Goal: Information Seeking & Learning: Learn about a topic

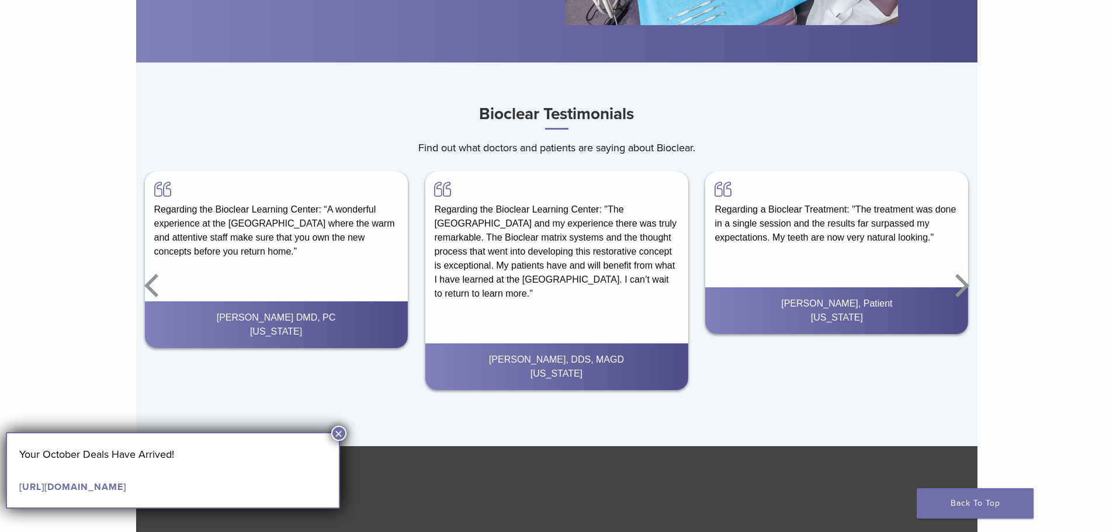
scroll to position [2162, 0]
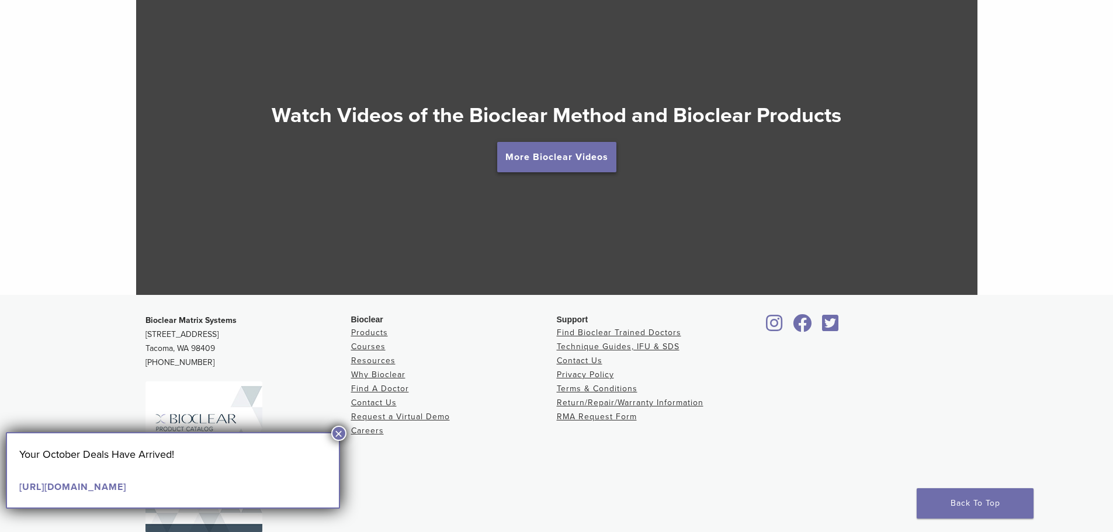
click at [570, 170] on link "More Bioclear Videos" at bounding box center [556, 157] width 119 height 30
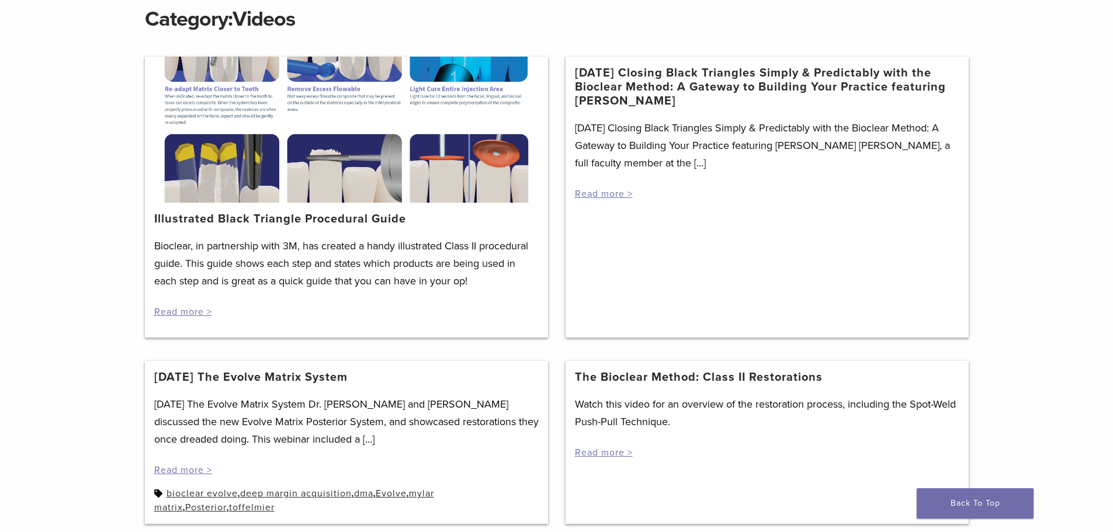
scroll to position [175, 0]
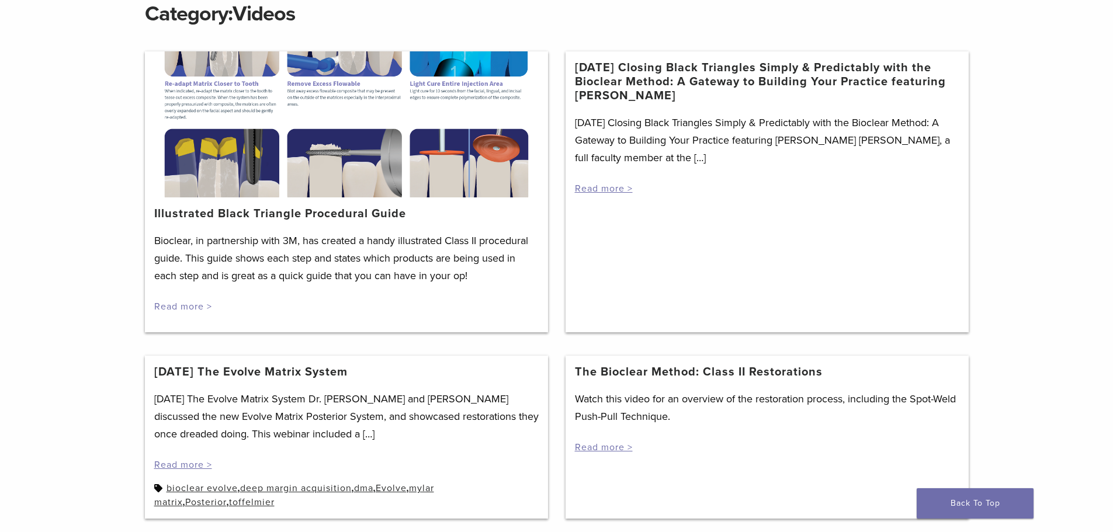
click at [189, 301] on link "Read more >" at bounding box center [183, 307] width 58 height 12
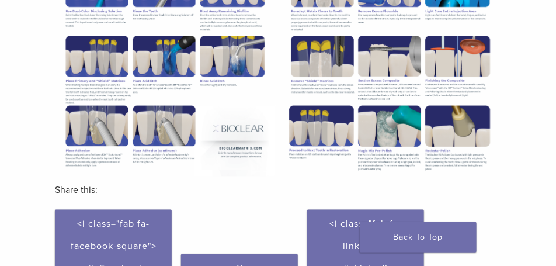
scroll to position [380, 0]
